Goal: Register for event/course

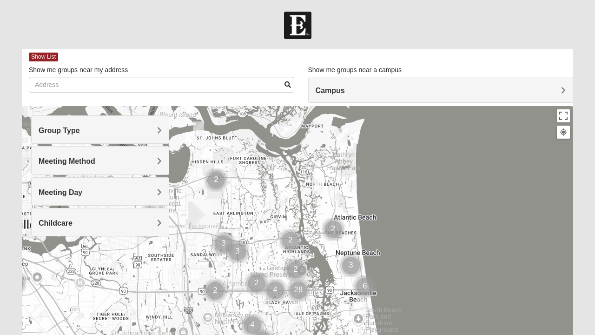
click at [59, 133] on span "Group Type" at bounding box center [59, 130] width 41 height 8
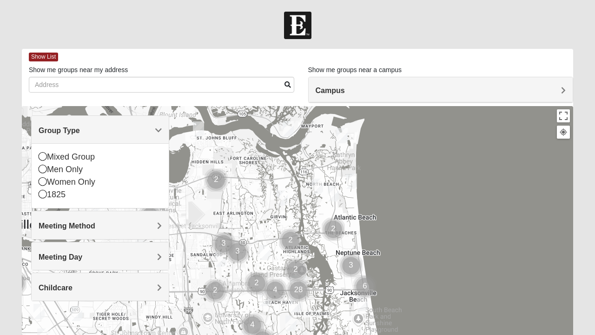
click at [46, 184] on icon at bounding box center [43, 181] width 8 height 8
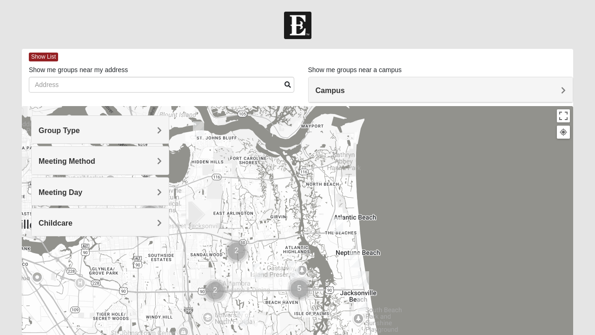
click at [109, 158] on h4 "Meeting Method" at bounding box center [100, 161] width 123 height 9
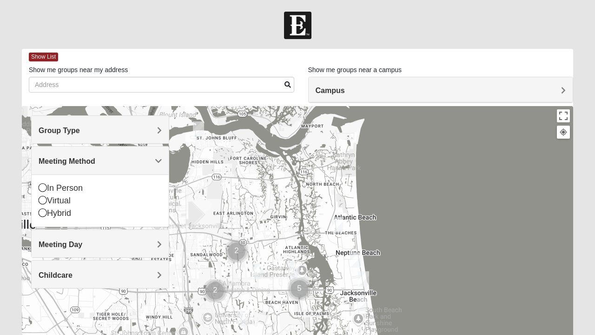
click at [46, 200] on div "Virtual" at bounding box center [100, 200] width 123 height 13
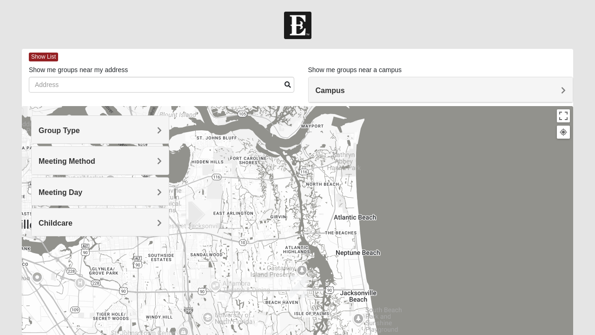
click at [162, 218] on div "Childcare" at bounding box center [100, 221] width 137 height 27
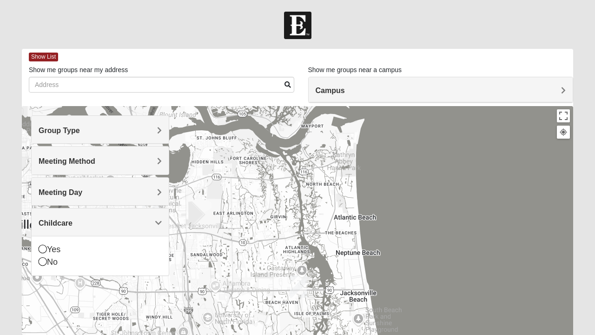
click at [46, 262] on icon at bounding box center [43, 261] width 8 height 8
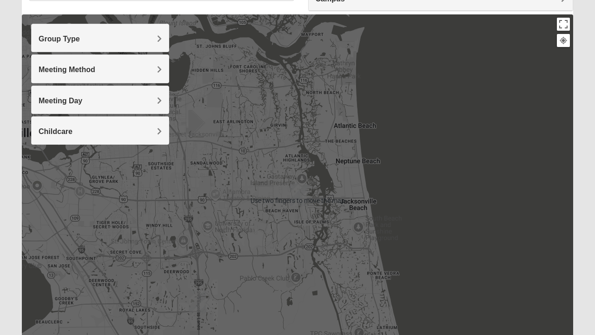
scroll to position [93, 0]
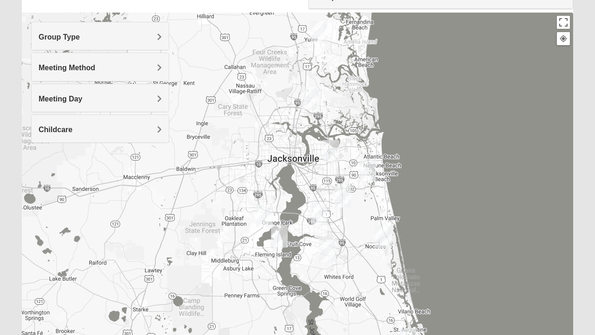
click at [80, 41] on span "Group Type" at bounding box center [59, 37] width 41 height 8
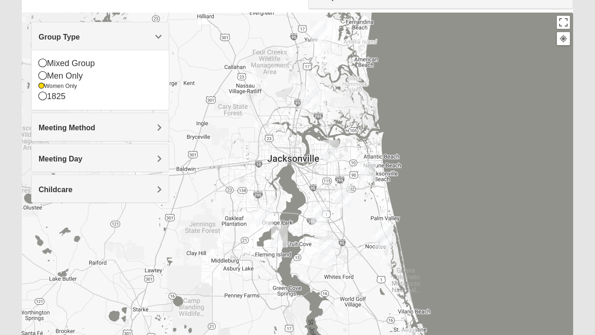
click at [162, 130] on div "Meeting Method" at bounding box center [100, 126] width 137 height 27
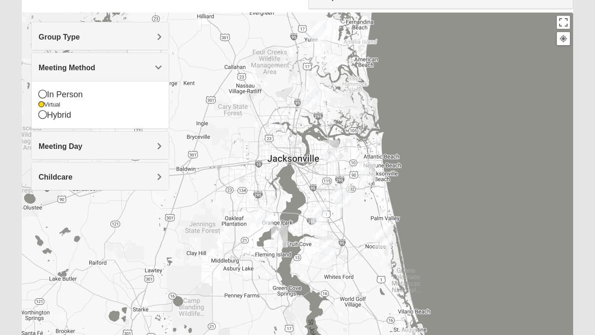
click at [46, 116] on icon at bounding box center [43, 114] width 8 height 8
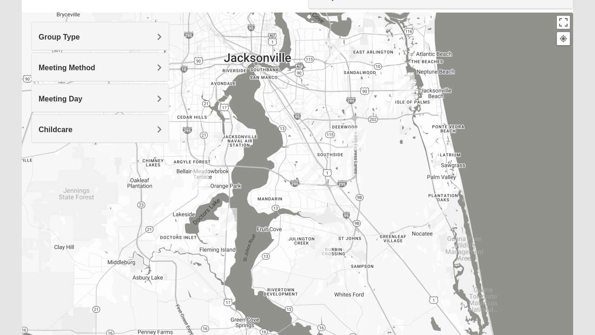
click at [319, 128] on img "Women’s Bowie 32256 Southside Baymeadows" at bounding box center [318, 129] width 19 height 23
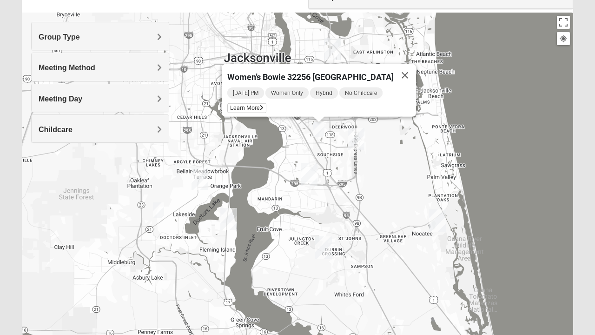
click at [248, 104] on span "Learn More" at bounding box center [246, 108] width 39 height 10
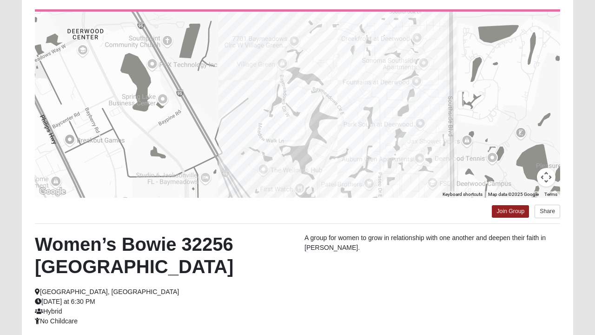
scroll to position [89, 0]
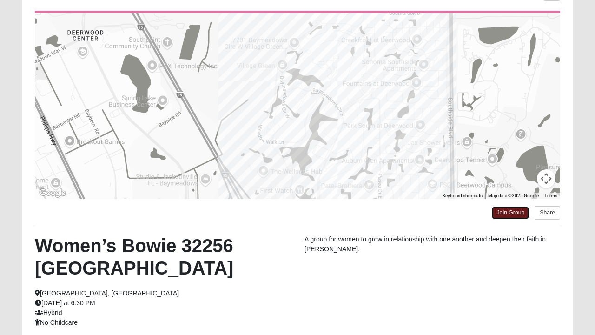
click at [514, 210] on link "Join Group" at bounding box center [510, 212] width 37 height 13
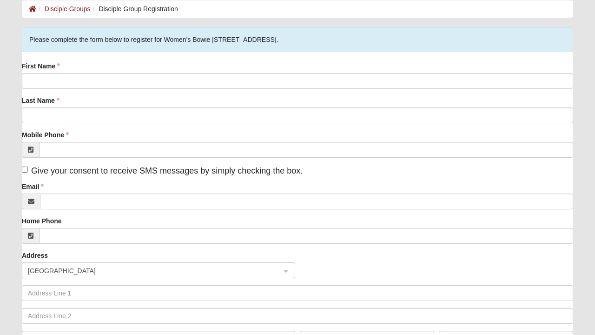
scroll to position [46, 0]
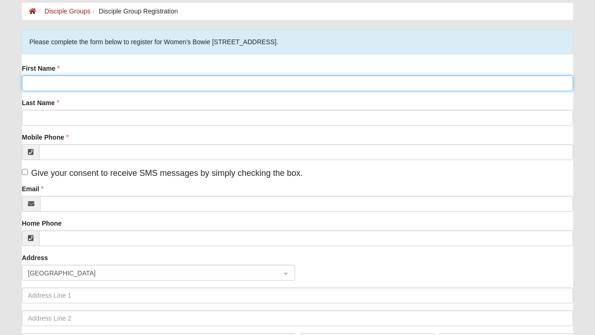
click at [131, 85] on input "First Name" at bounding box center [297, 83] width 551 height 16
type input "[EMAIL_ADDRESS][PERSON_NAME][DOMAIN_NAME]"
click at [158, 81] on input "Duranna.n.robinette@gmail.com" at bounding box center [297, 83] width 551 height 16
type input "Duranna"
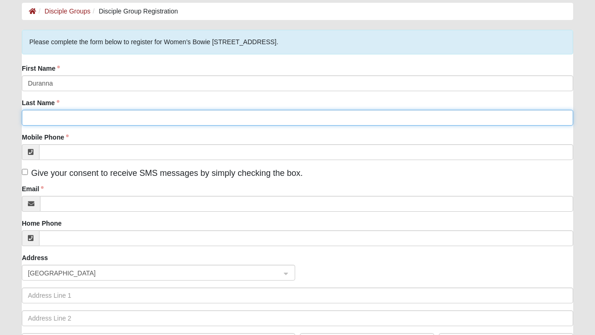
click at [87, 113] on input "Last Name" at bounding box center [297, 118] width 551 height 16
type input "Robinette"
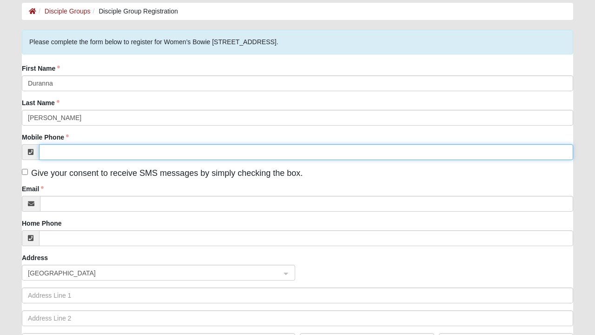
click at [98, 153] on input "Mobile Phone" at bounding box center [306, 152] width 534 height 16
type input "904310593"
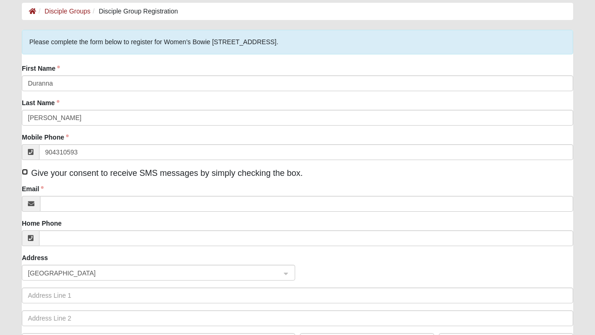
click at [26, 171] on input "Give your consent to receive SMS messages by simply checking the box." at bounding box center [25, 172] width 6 height 6
checkbox input "true"
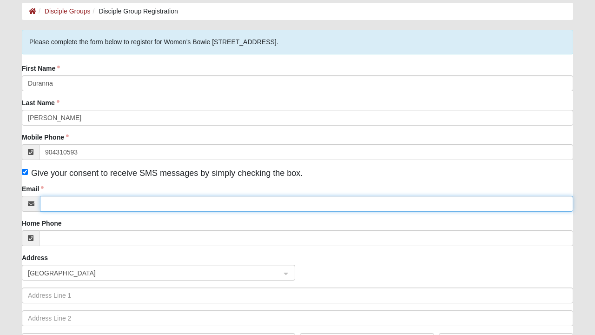
click at [95, 203] on input "Email" at bounding box center [306, 204] width 533 height 16
click at [70, 204] on input "Email" at bounding box center [306, 204] width 533 height 16
paste input "Duranna.n.robinette@gmail.com"
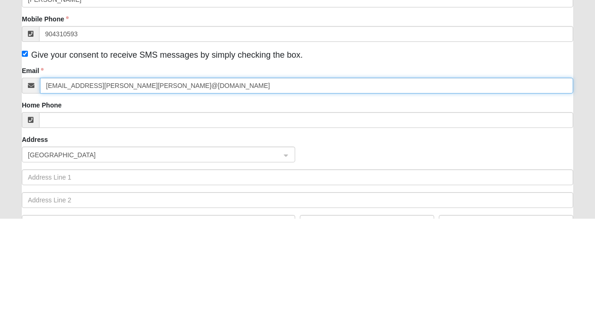
scroll to position [48, 0]
type input "Duranna.n.robinette@gmail.comDuranna.n.robinette@gmail.com"
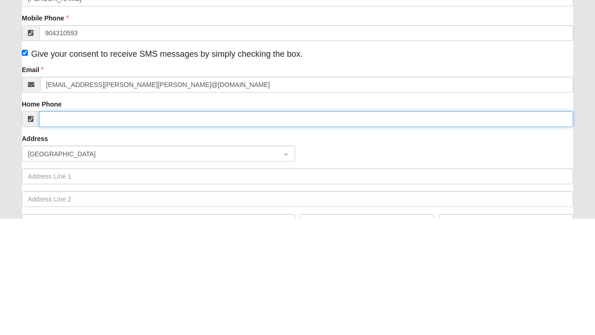
click at [108, 238] on input "Home Phone" at bounding box center [306, 236] width 534 height 16
click at [113, 274] on span "United States" at bounding box center [150, 270] width 244 height 10
type input "(904) 310-5933"
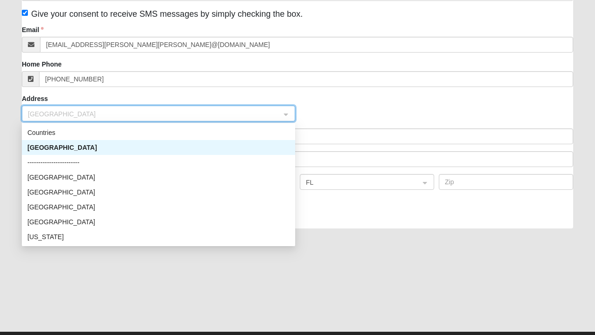
scroll to position [205, 0]
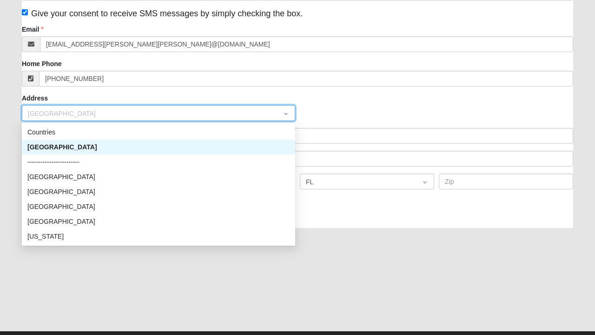
click at [59, 149] on div "United States" at bounding box center [158, 147] width 262 height 10
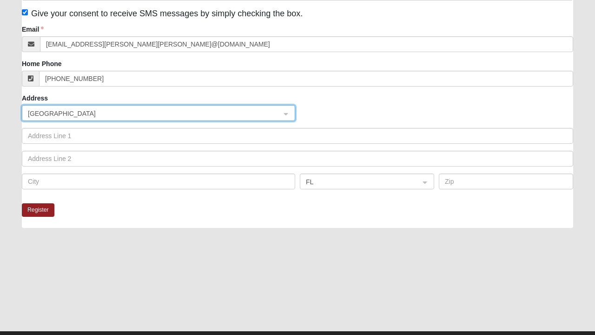
click at [92, 112] on span "United States" at bounding box center [150, 113] width 244 height 10
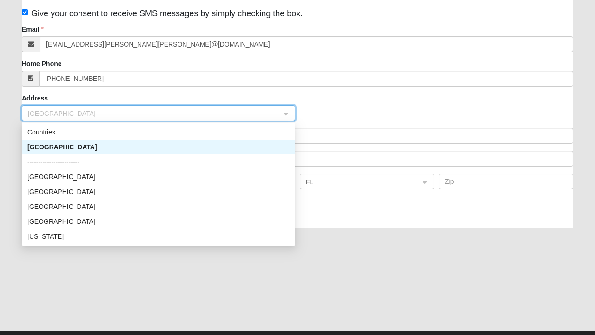
click at [90, 113] on span "United States" at bounding box center [150, 113] width 244 height 10
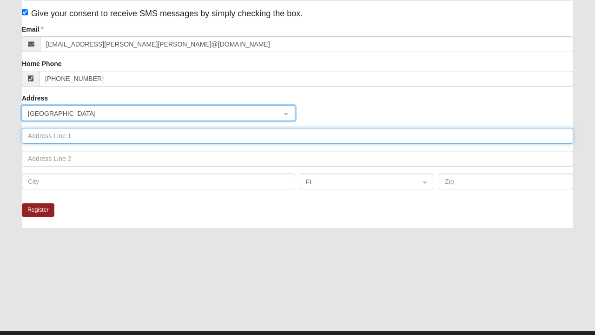
click at [72, 137] on input "text" at bounding box center [297, 136] width 551 height 16
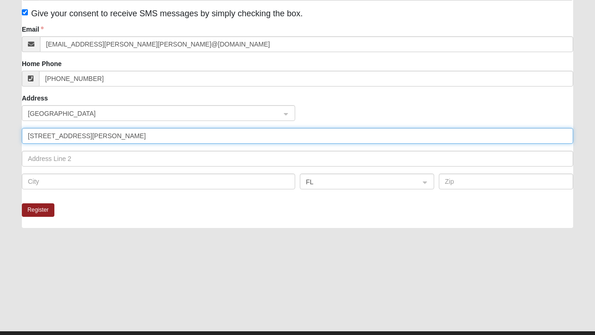
type input "2236 Saul Drive"
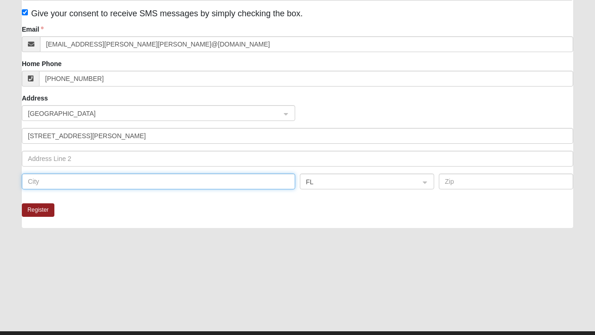
click at [66, 179] on input "text" at bounding box center [158, 181] width 273 height 16
type input "Jacksonville"
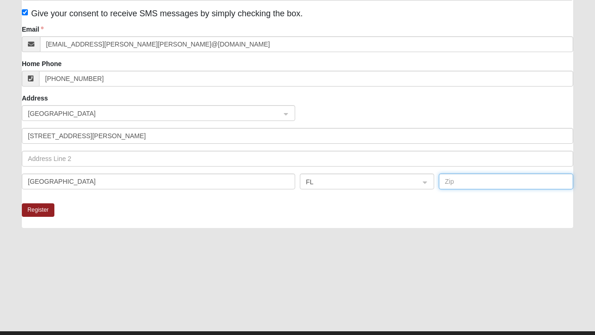
click at [474, 184] on input "text" at bounding box center [506, 181] width 134 height 16
paste input "Duranna.n.robinette@gmail.com"
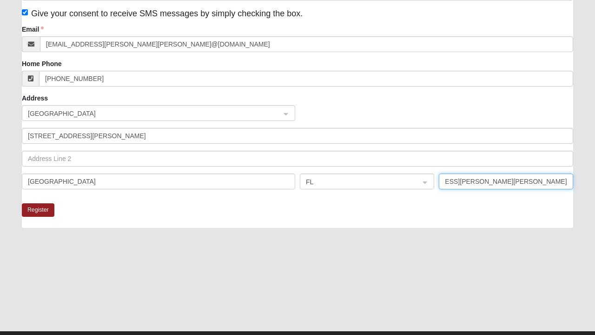
type input "Duranna.n.robinDuranna.n.robinette@gmail.comDuranna.n.robinet"
click input "submit" at bounding box center [0, 0] width 0 height 0
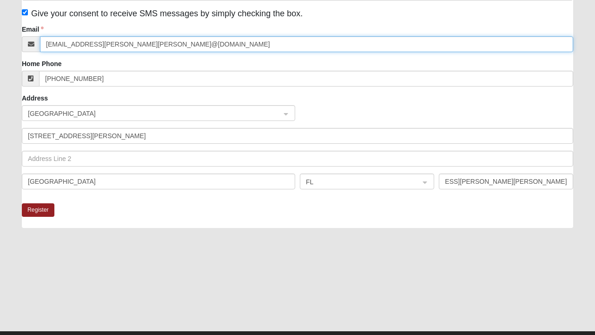
scroll to position [0, 0]
type input "Duranna.n.robinette@gmail.comDuranna.n.robi"
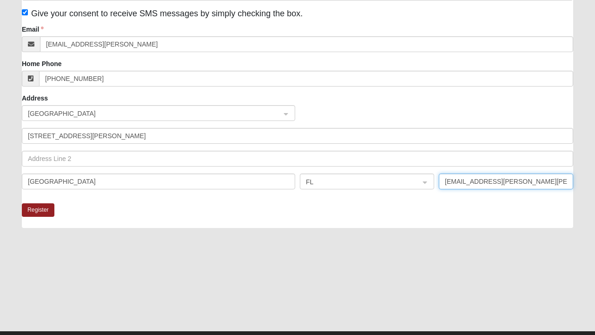
click at [556, 183] on input "Duranna.n.robinDuranna.n.robinette@gmail.comDuranna.n.robinet" at bounding box center [506, 181] width 134 height 16
click at [567, 180] on input "Duranngmail.comDuranna.n.robinet" at bounding box center [506, 181] width 134 height 16
type input "D"
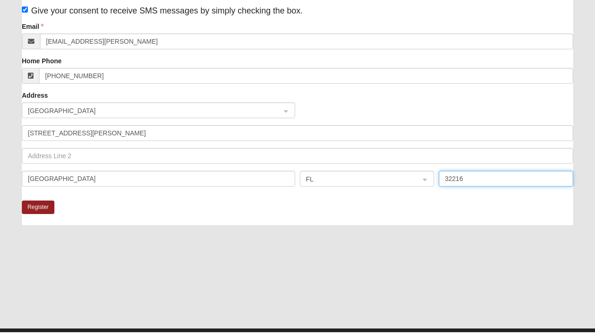
scroll to position [205, 0]
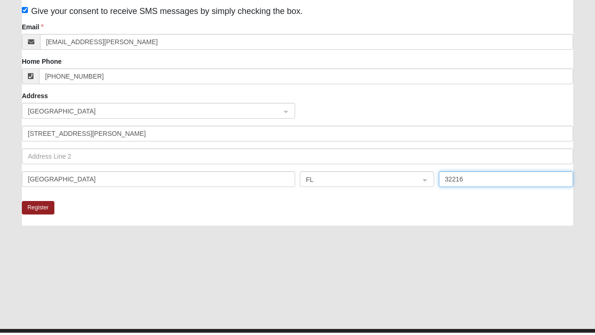
type input "32216"
click at [39, 210] on button "Register" at bounding box center [38, 209] width 33 height 13
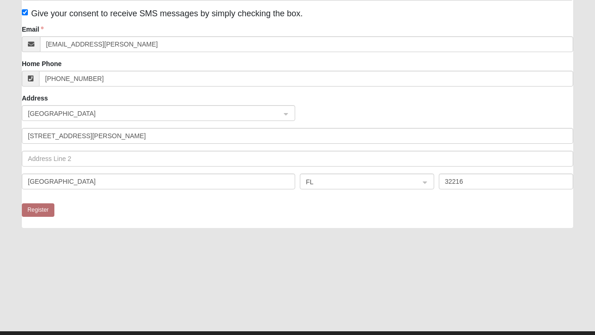
scroll to position [0, 0]
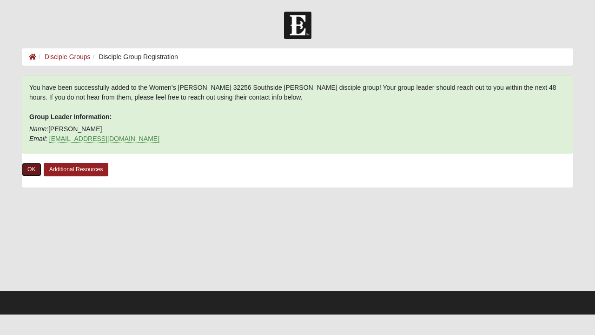
click at [32, 166] on link "OK" at bounding box center [32, 169] width 20 height 13
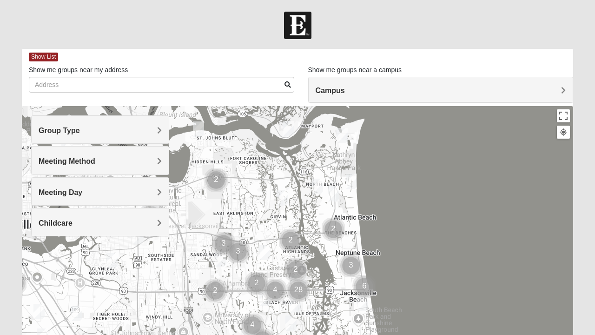
click at [226, 189] on div at bounding box center [297, 292] width 551 height 372
click at [219, 182] on div at bounding box center [297, 292] width 551 height 372
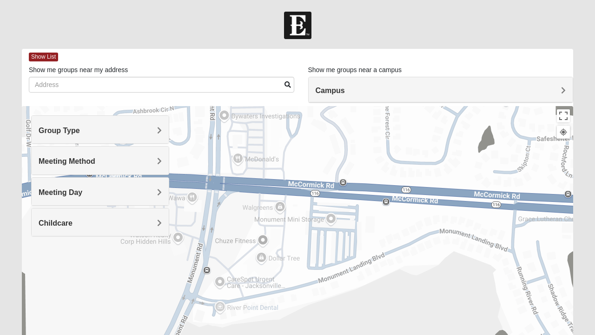
click at [151, 128] on h4 "Group Type" at bounding box center [100, 130] width 123 height 9
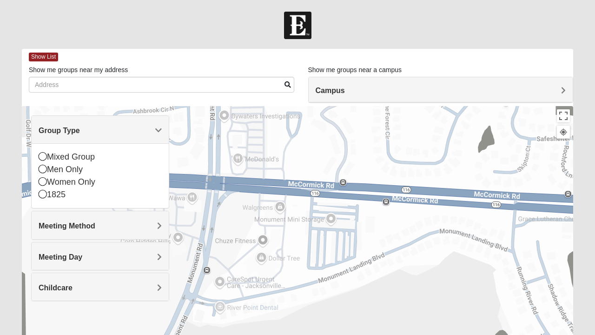
click at [44, 168] on icon at bounding box center [43, 169] width 8 height 8
click at [46, 181] on div "Women Only" at bounding box center [100, 182] width 123 height 13
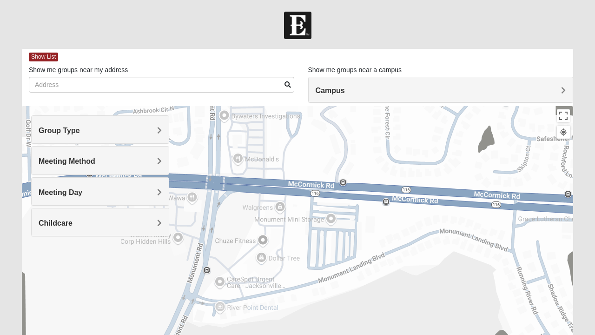
click at [159, 125] on div "Group Type" at bounding box center [100, 129] width 137 height 27
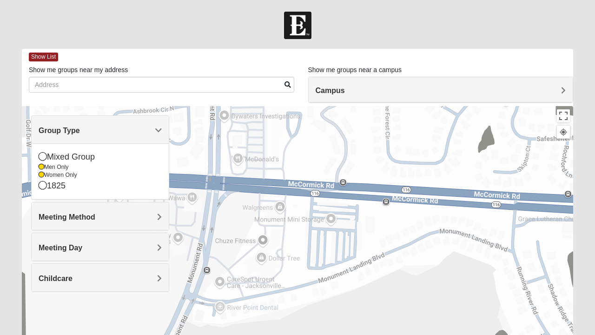
click at [46, 164] on div "Men Only" at bounding box center [100, 167] width 123 height 8
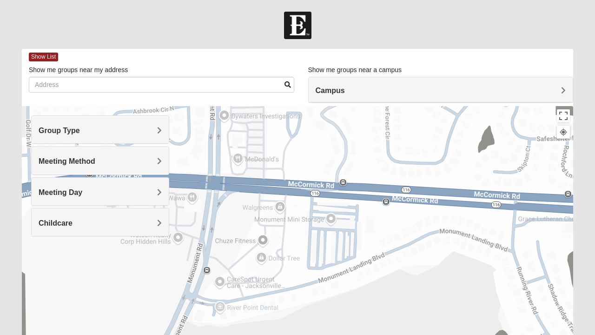
click at [138, 164] on h4 "Meeting Method" at bounding box center [100, 161] width 123 height 9
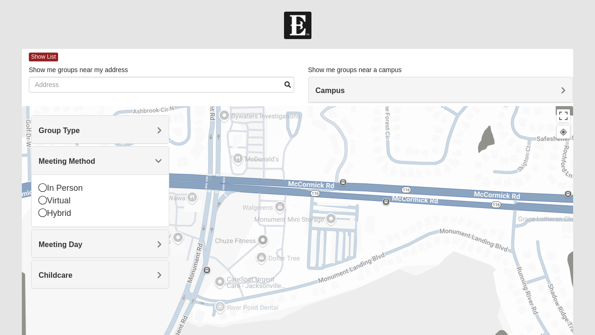
click at [163, 126] on div "Group Type" at bounding box center [100, 129] width 137 height 27
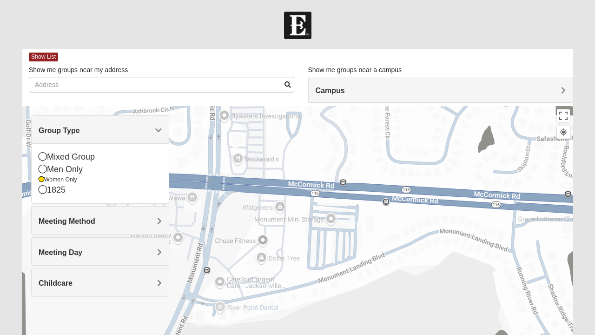
click at [47, 152] on div "Mixed Group" at bounding box center [100, 157] width 123 height 13
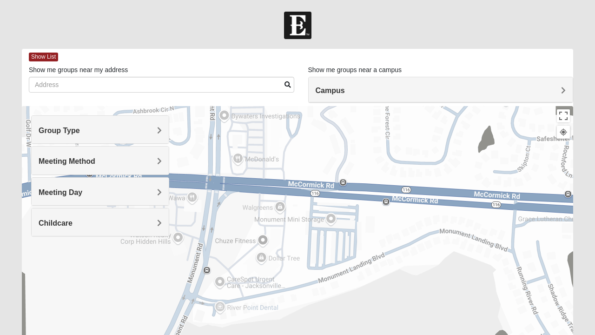
click at [80, 133] on span "Group Type" at bounding box center [59, 130] width 41 height 8
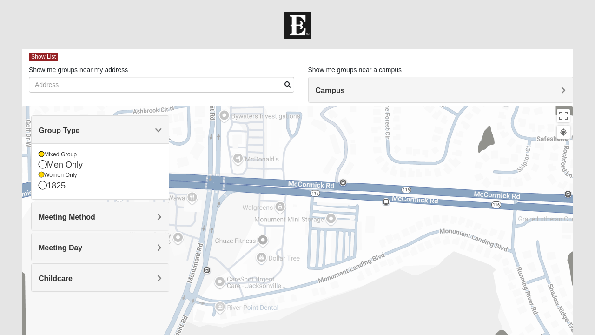
click at [95, 218] on span "Meeting Method" at bounding box center [67, 217] width 57 height 8
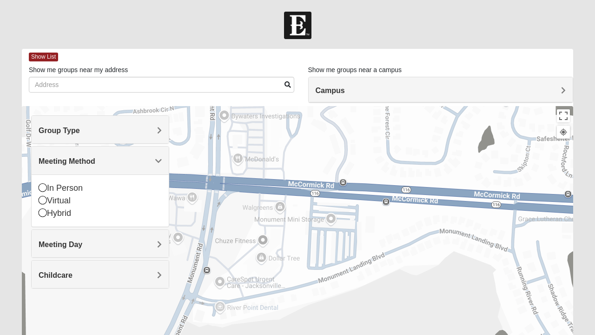
click at [44, 189] on icon at bounding box center [43, 187] width 8 height 8
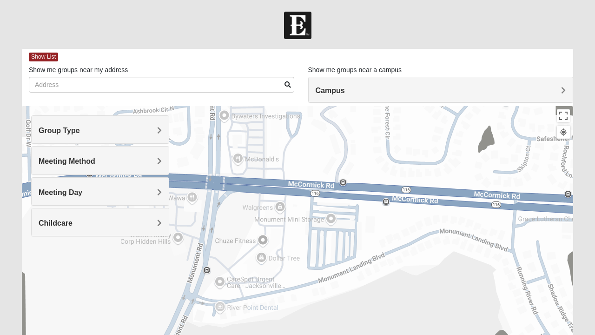
click at [164, 191] on div "Meeting Day" at bounding box center [100, 191] width 137 height 27
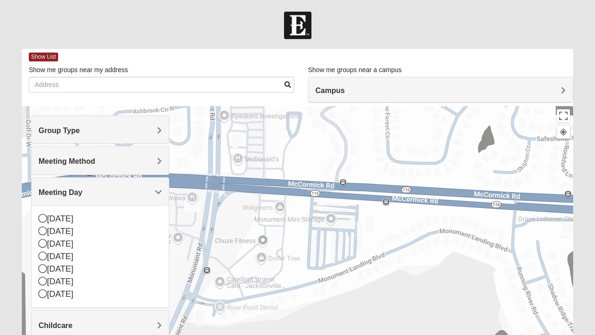
click at [120, 188] on h4 "Meeting Day" at bounding box center [100, 192] width 123 height 9
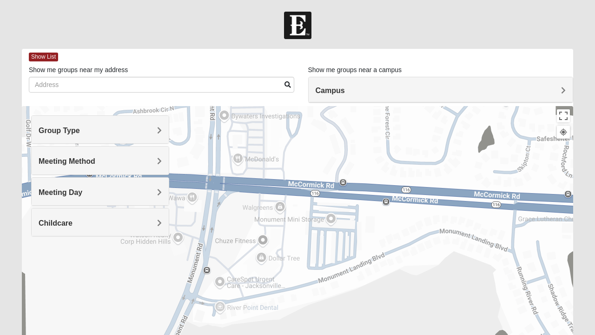
click at [345, 88] on span "Campus" at bounding box center [330, 90] width 29 height 8
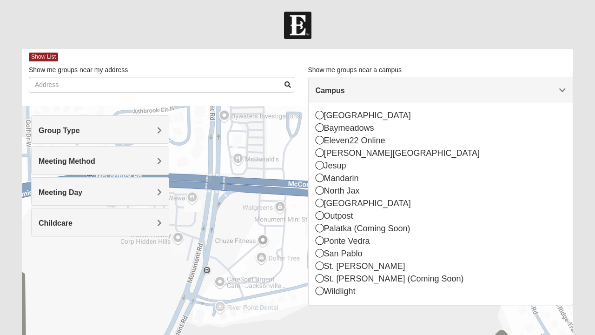
click at [323, 254] on icon at bounding box center [320, 253] width 8 height 8
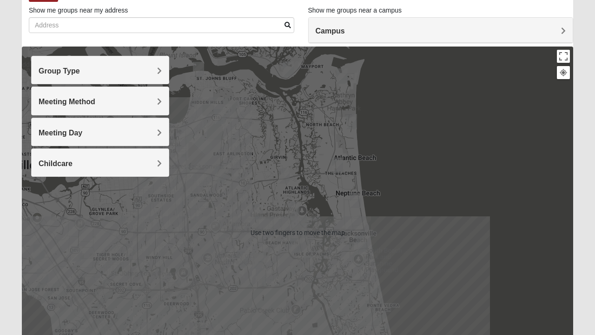
scroll to position [59, 0]
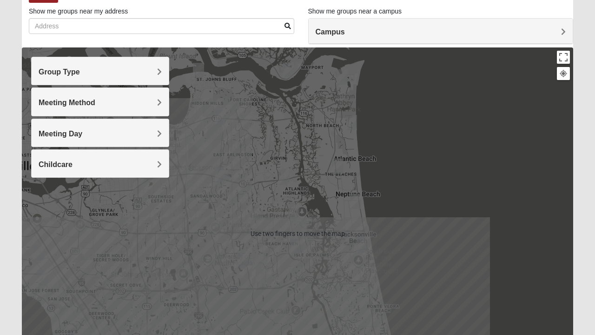
click at [411, 144] on div at bounding box center [297, 233] width 551 height 372
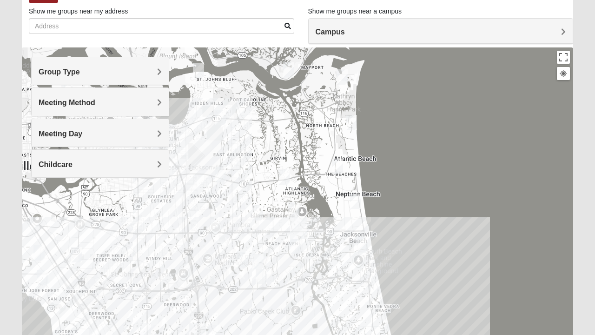
click at [299, 211] on img "Womens Kardon 32224" at bounding box center [293, 209] width 19 height 23
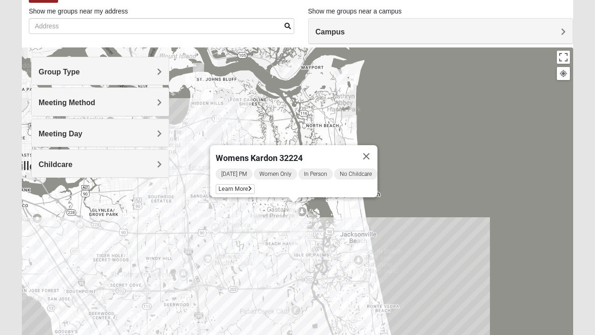
click at [226, 184] on span "Learn More" at bounding box center [235, 189] width 39 height 10
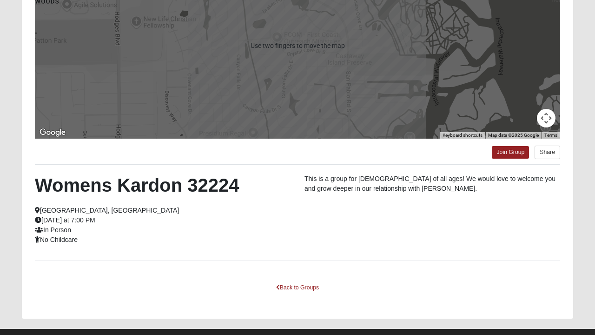
scroll to position [165, 0]
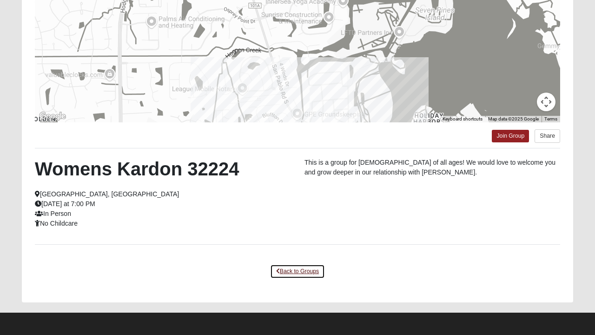
click at [293, 270] on link "Back to Groups" at bounding box center [297, 271] width 55 height 14
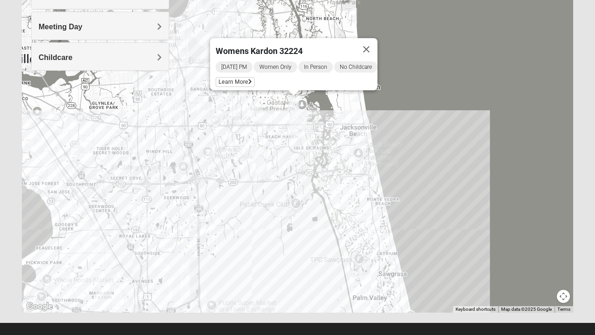
click at [299, 138] on img "Mixed Irish 32224" at bounding box center [295, 139] width 19 height 23
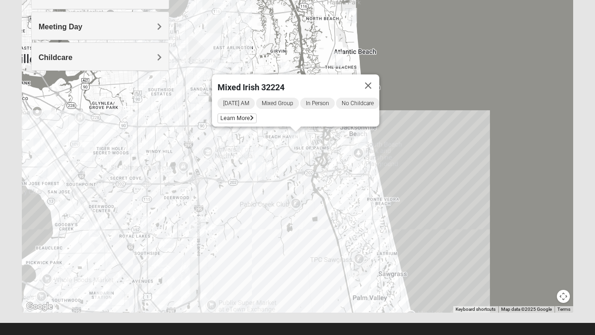
click at [232, 115] on span "Learn More" at bounding box center [236, 118] width 39 height 10
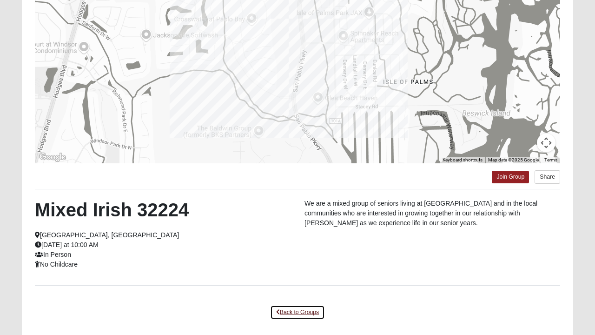
click at [291, 310] on link "Back to Groups" at bounding box center [297, 312] width 55 height 14
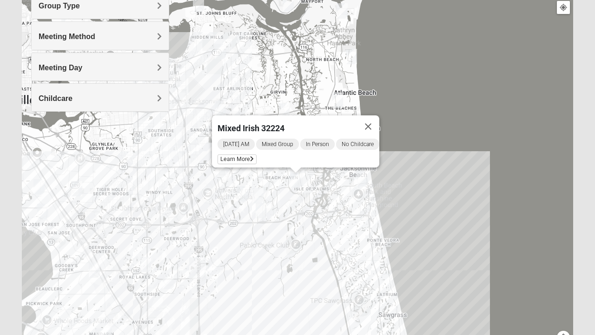
click at [374, 120] on button "Close" at bounding box center [368, 126] width 22 height 22
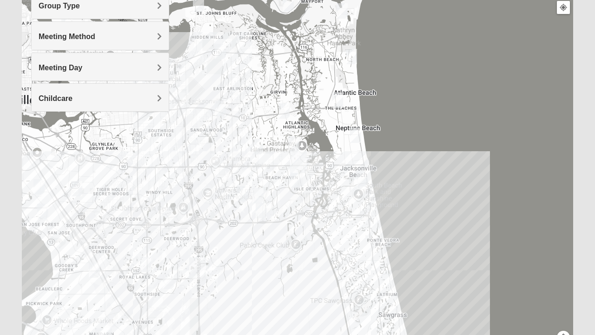
click at [362, 179] on img "Womens Harnek/Holterman 32250" at bounding box center [362, 178] width 19 height 23
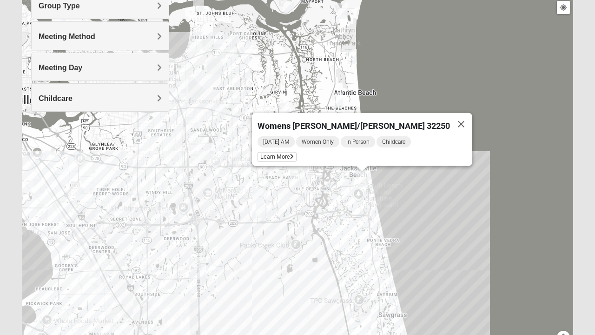
click at [296, 154] on span "Learn More" at bounding box center [276, 157] width 39 height 10
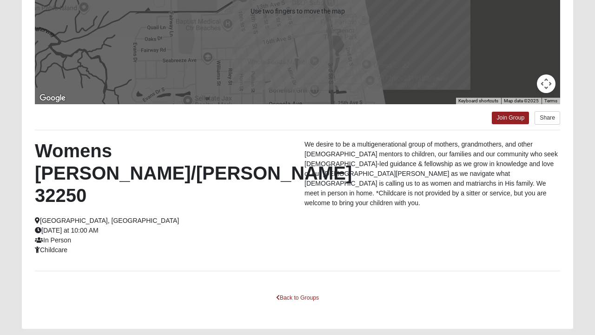
scroll to position [188, 0]
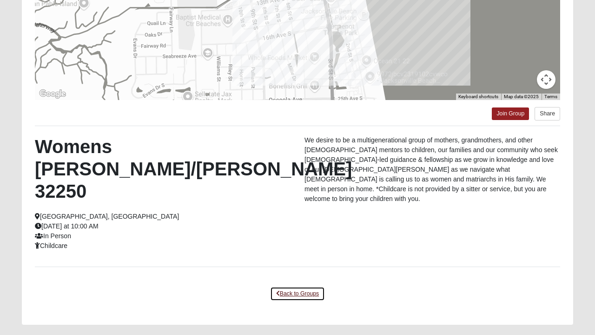
click at [292, 286] on link "Back to Groups" at bounding box center [297, 293] width 55 height 14
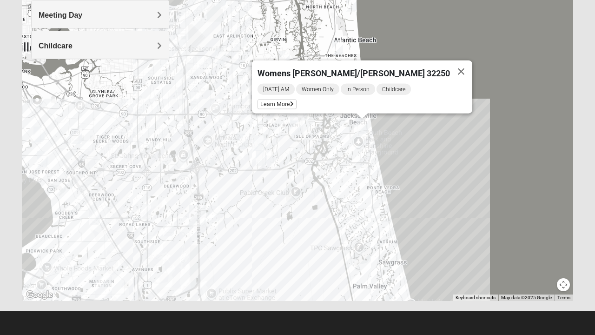
click at [450, 66] on button "Close" at bounding box center [461, 71] width 22 height 22
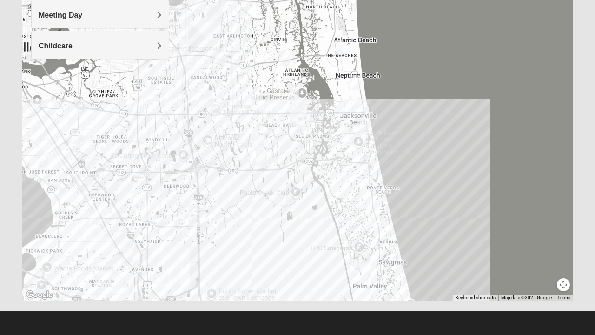
click at [258, 98] on img "Womens Parker/Vereen 32246" at bounding box center [257, 94] width 19 height 23
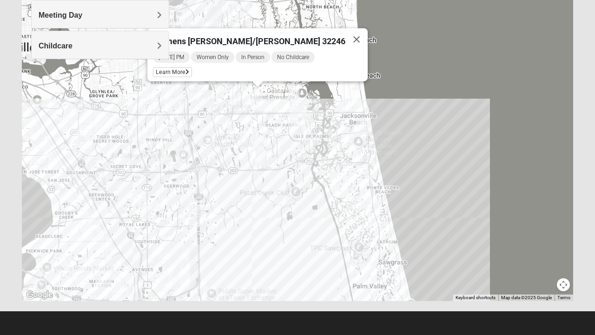
click at [191, 68] on span "Learn More" at bounding box center [172, 72] width 39 height 10
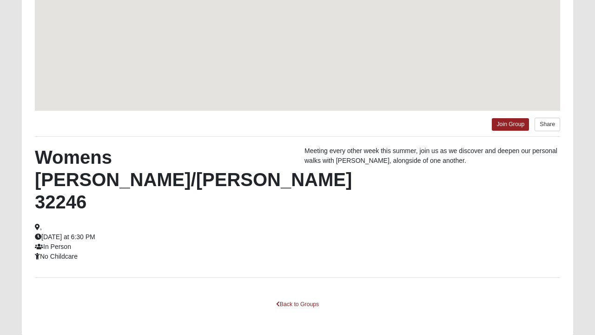
scroll to position [136, 0]
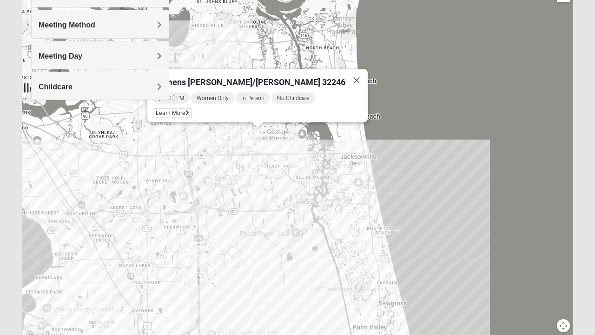
click at [345, 77] on button "Close" at bounding box center [356, 80] width 22 height 22
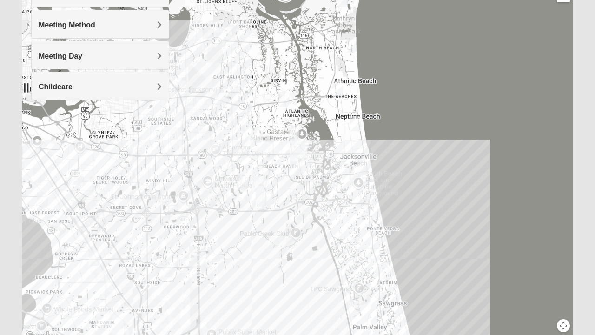
click at [245, 180] on img "Womens Nguyen 32224" at bounding box center [242, 182] width 19 height 23
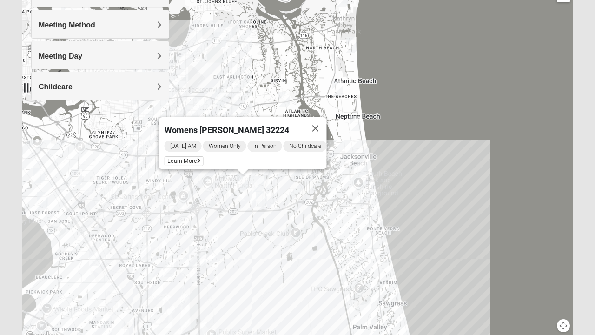
click at [175, 156] on span "Learn More" at bounding box center [184, 161] width 39 height 10
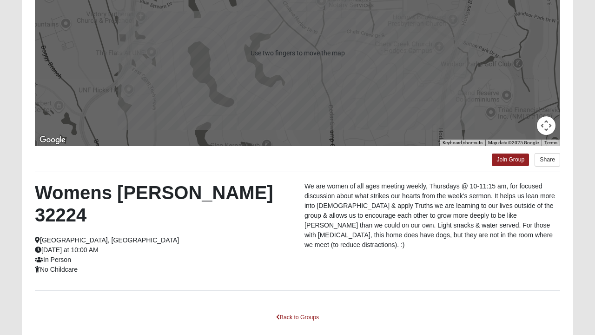
scroll to position [165, 0]
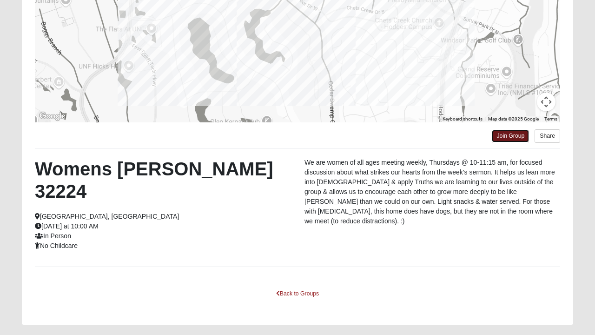
click at [516, 138] on link "Join Group" at bounding box center [510, 136] width 37 height 13
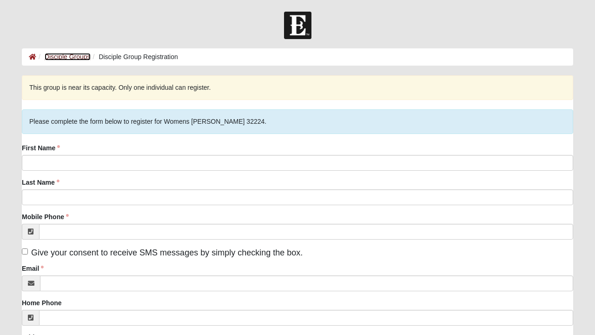
click at [74, 58] on link "Disciple Groups" at bounding box center [68, 56] width 46 height 7
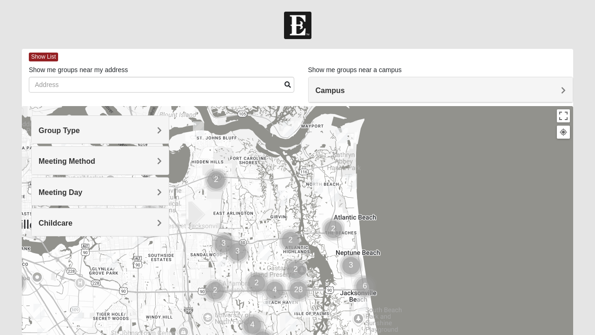
click at [567, 87] on div "Campus" at bounding box center [441, 89] width 264 height 25
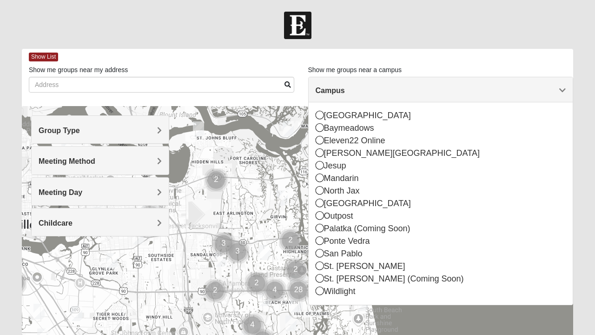
click at [322, 255] on icon at bounding box center [320, 253] width 8 height 8
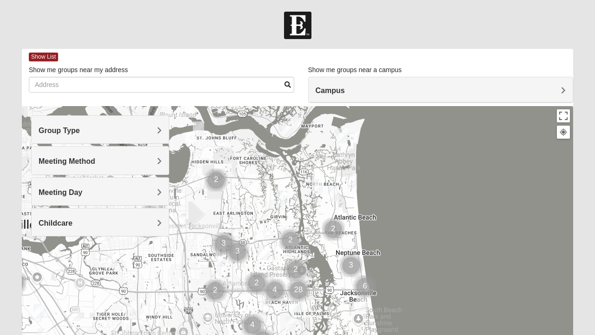
click at [164, 127] on div "Group Type" at bounding box center [100, 129] width 137 height 27
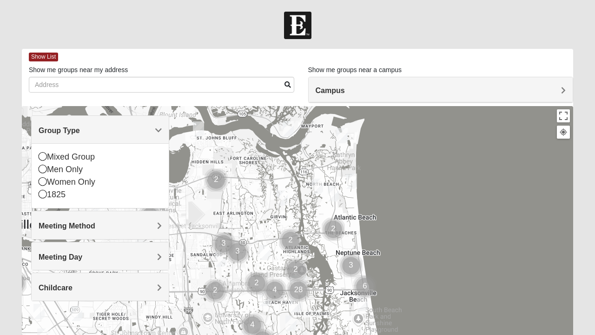
click at [200, 217] on div at bounding box center [297, 292] width 551 height 372
click at [95, 225] on span "Meeting Method" at bounding box center [67, 226] width 57 height 8
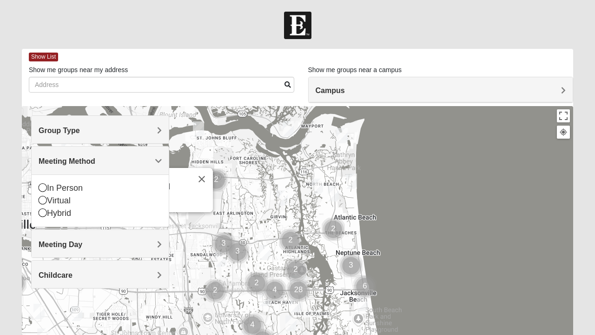
click at [207, 177] on button "Close" at bounding box center [202, 179] width 22 height 22
click at [43, 188] on icon at bounding box center [43, 187] width 8 height 8
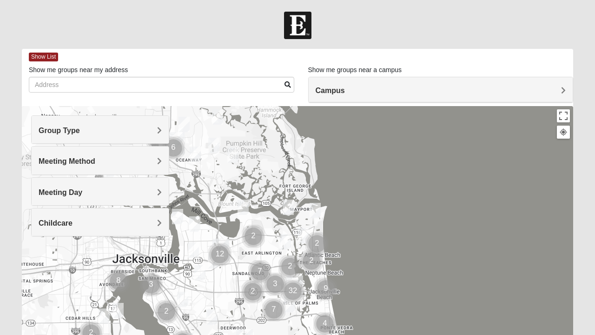
click at [202, 272] on img "1825 Mixed Shamet 32216" at bounding box center [200, 272] width 19 height 23
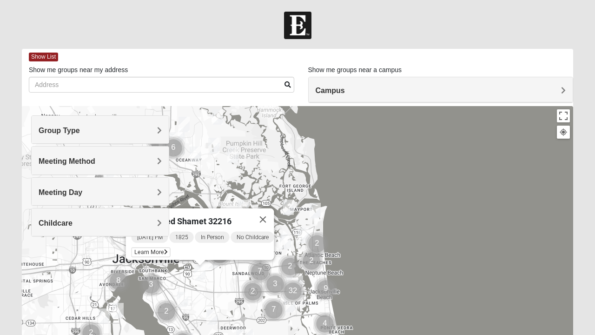
click at [149, 247] on span "Learn More" at bounding box center [151, 252] width 39 height 10
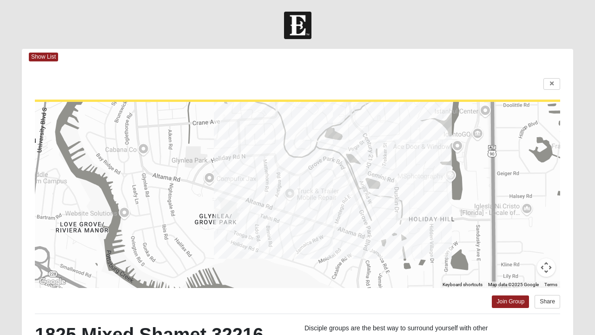
click at [349, 300] on div "Join Group Share" at bounding box center [297, 299] width 525 height 22
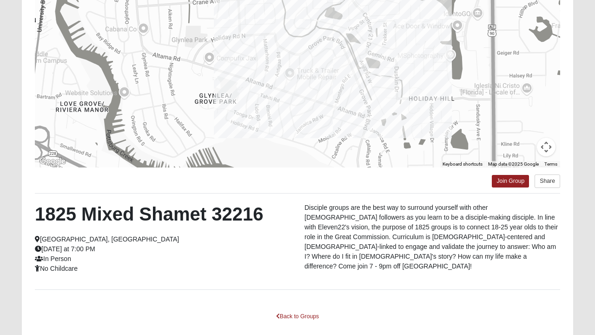
scroll to position [122, 0]
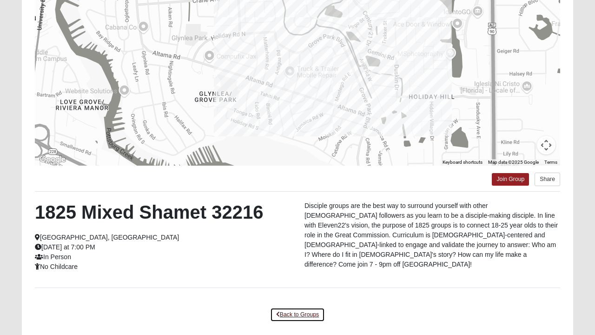
click at [302, 318] on link "Back to Groups" at bounding box center [297, 314] width 55 height 14
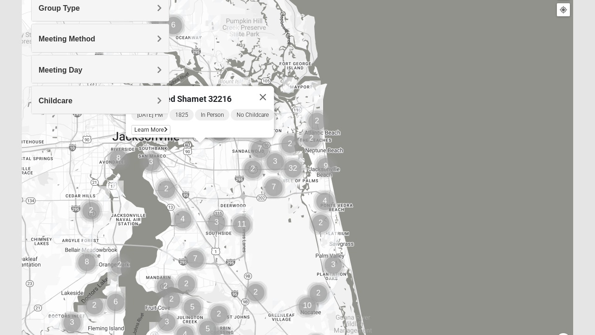
click at [95, 40] on span "Meeting Method" at bounding box center [67, 39] width 57 height 8
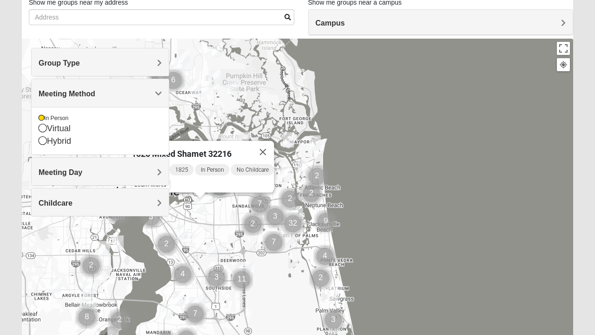
scroll to position [67, 0]
click at [164, 65] on div "Group Type" at bounding box center [100, 62] width 137 height 27
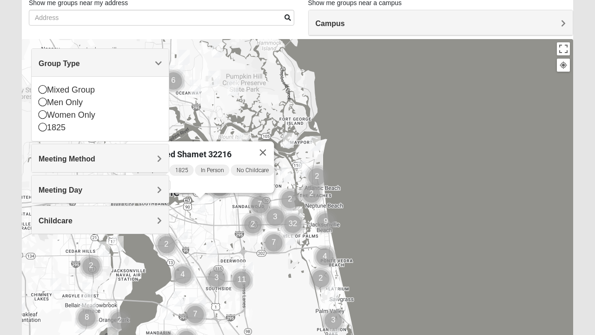
click at [41, 89] on icon at bounding box center [43, 89] width 8 height 8
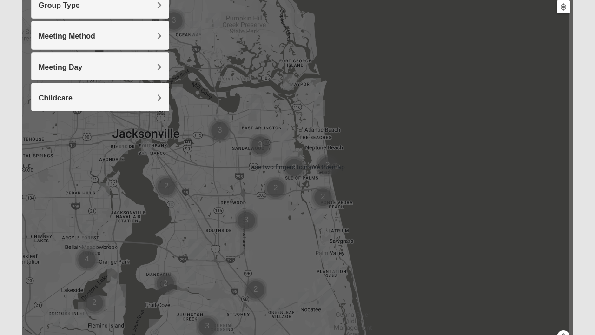
scroll to position [126, 0]
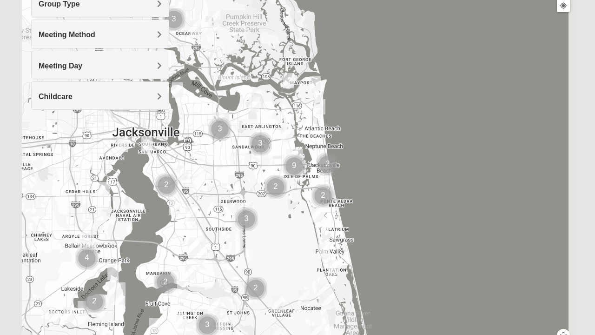
click at [273, 238] on div at bounding box center [297, 166] width 551 height 372
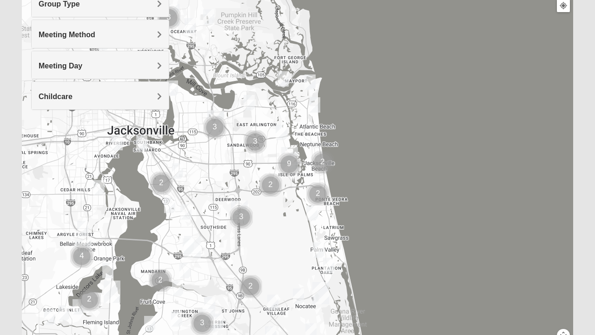
click at [242, 219] on img "Cluster of 3 groups" at bounding box center [241, 217] width 31 height 31
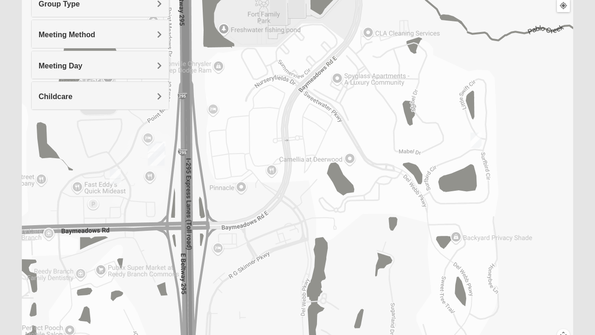
click at [118, 179] on img "On Campus Mixed Klusmeyer (Baymeadows Campus)" at bounding box center [115, 176] width 19 height 23
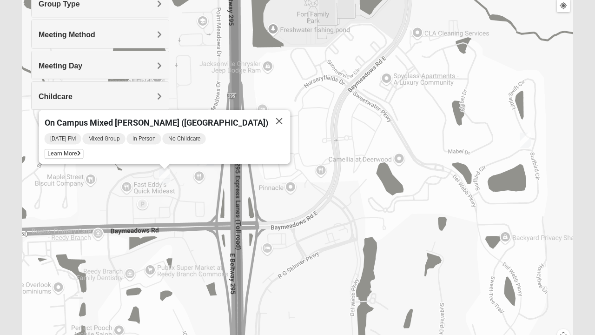
click at [84, 149] on span "Learn More" at bounding box center [64, 154] width 39 height 10
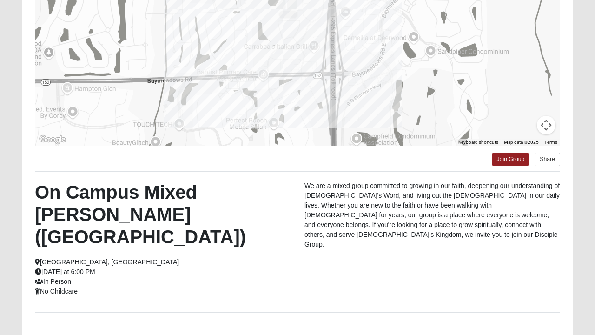
scroll to position [143, 0]
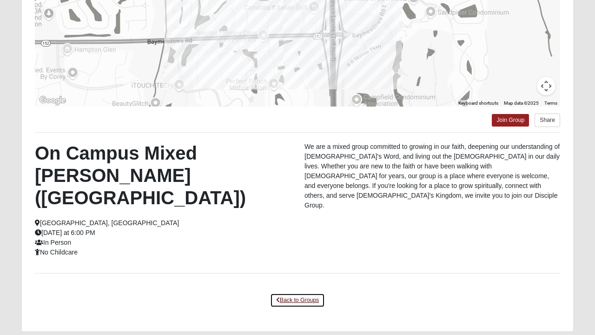
click at [300, 298] on link "Back to Groups" at bounding box center [297, 300] width 55 height 14
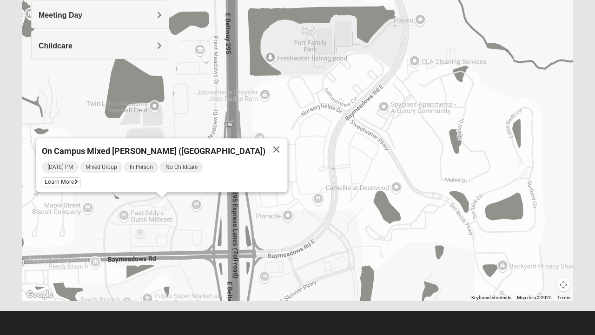
click at [268, 143] on button "Close" at bounding box center [276, 149] width 22 height 22
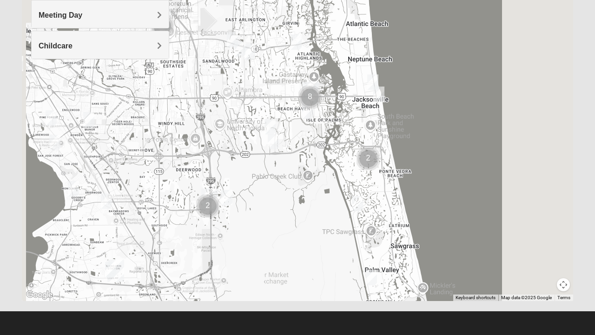
click at [317, 95] on div at bounding box center [297, 115] width 551 height 372
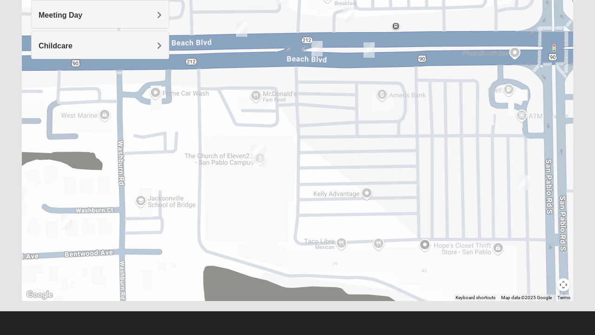
click at [243, 28] on img "On Campus Mixed Salazar 32250" at bounding box center [241, 29] width 19 height 23
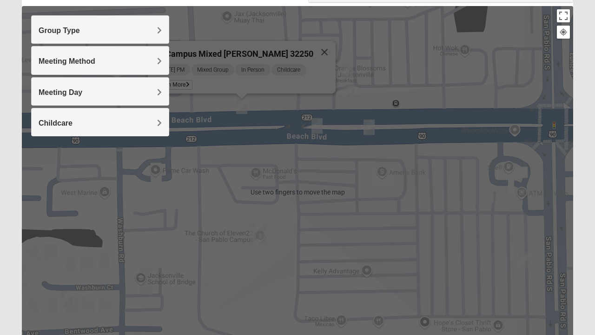
scroll to position [100, 0]
click at [226, 68] on span "Mixed Group" at bounding box center [212, 69] width 43 height 11
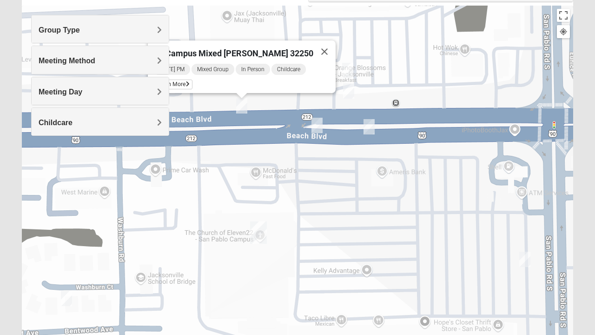
click at [188, 81] on span "Learn More" at bounding box center [172, 84] width 39 height 10
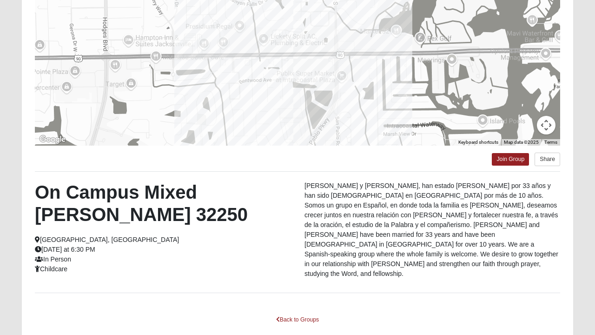
scroll to position [143, 0]
click at [298, 312] on link "Back to Groups" at bounding box center [297, 319] width 55 height 14
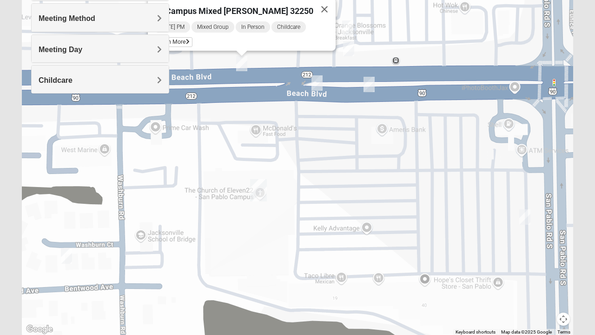
click at [318, 82] on img "On Campus Mixed Barnett 32250" at bounding box center [317, 83] width 19 height 23
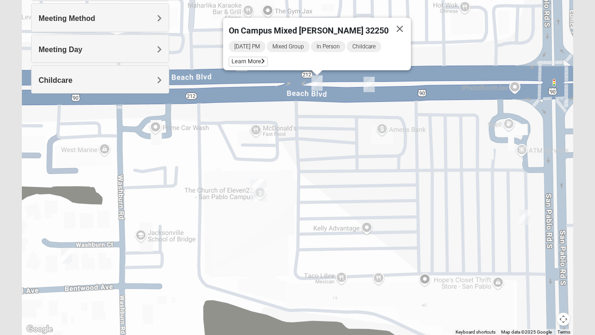
click at [254, 59] on span "Learn More" at bounding box center [248, 62] width 39 height 10
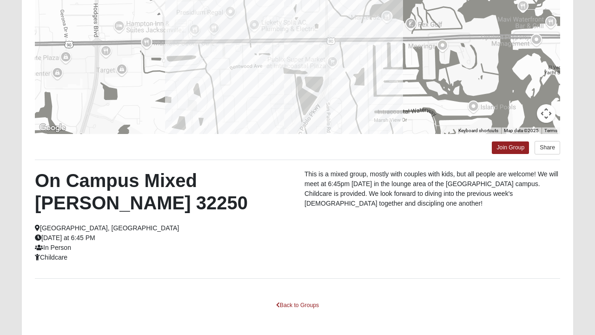
scroll to position [156, 0]
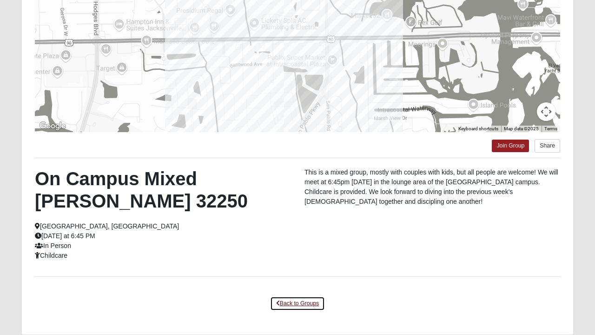
click at [300, 302] on link "Back to Groups" at bounding box center [297, 303] width 55 height 14
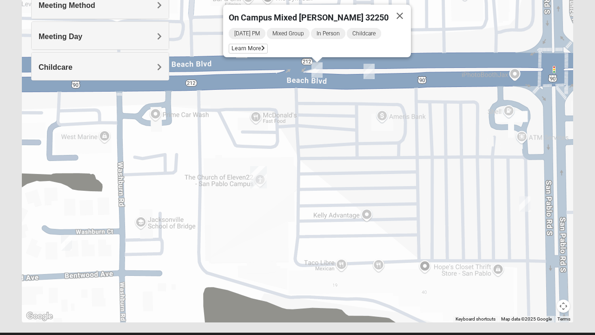
click at [369, 70] on img "On Campus Mixed Salas 32250" at bounding box center [369, 71] width 19 height 23
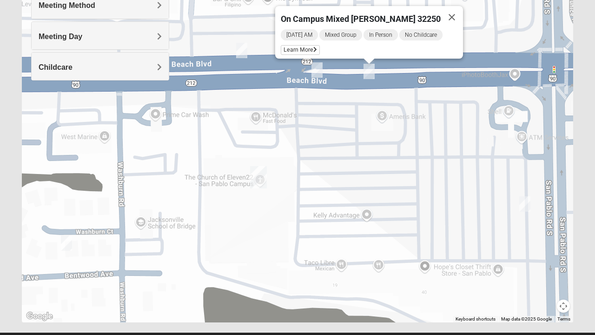
click at [299, 47] on span "Learn More" at bounding box center [300, 50] width 39 height 10
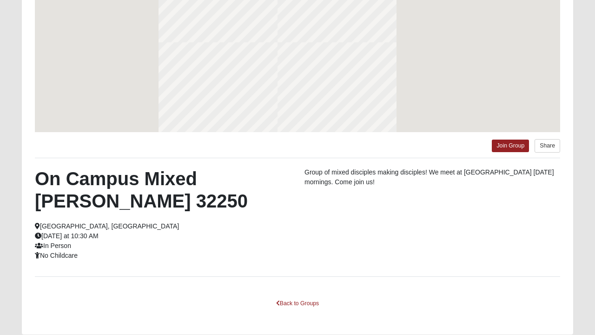
scroll to position [115, 0]
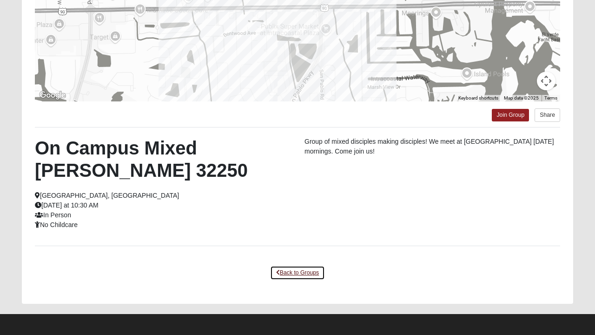
click at [303, 270] on link "Back to Groups" at bounding box center [297, 272] width 55 height 14
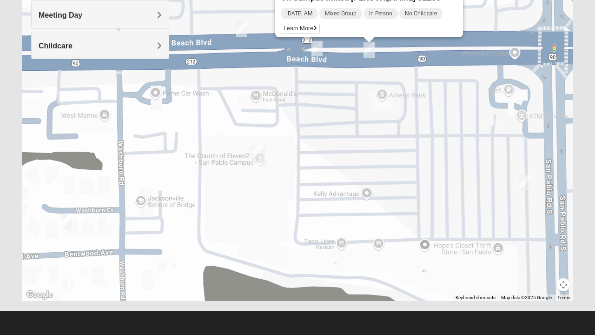
scroll to position [177, 0]
